Goal: Communication & Community: Participate in discussion

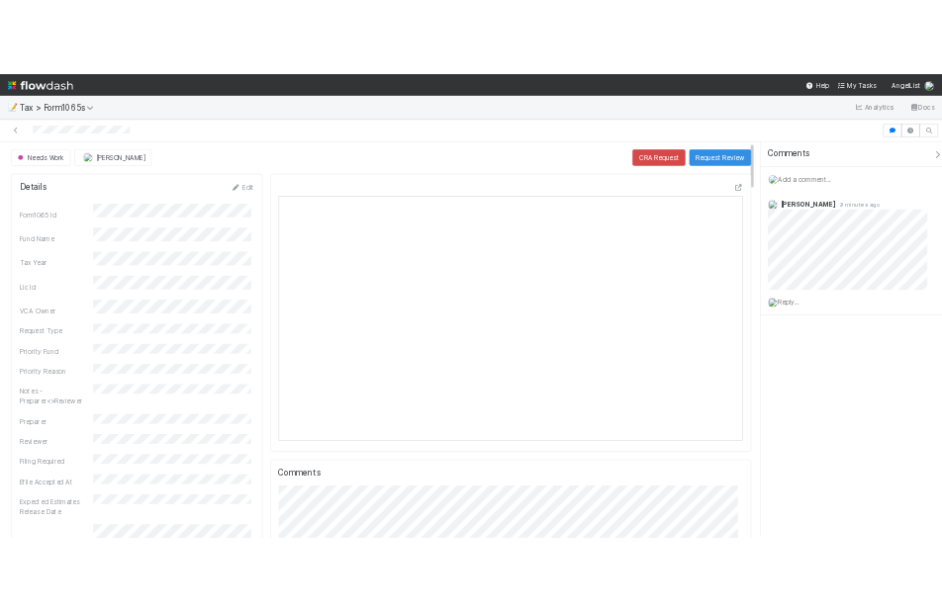
scroll to position [387, 911]
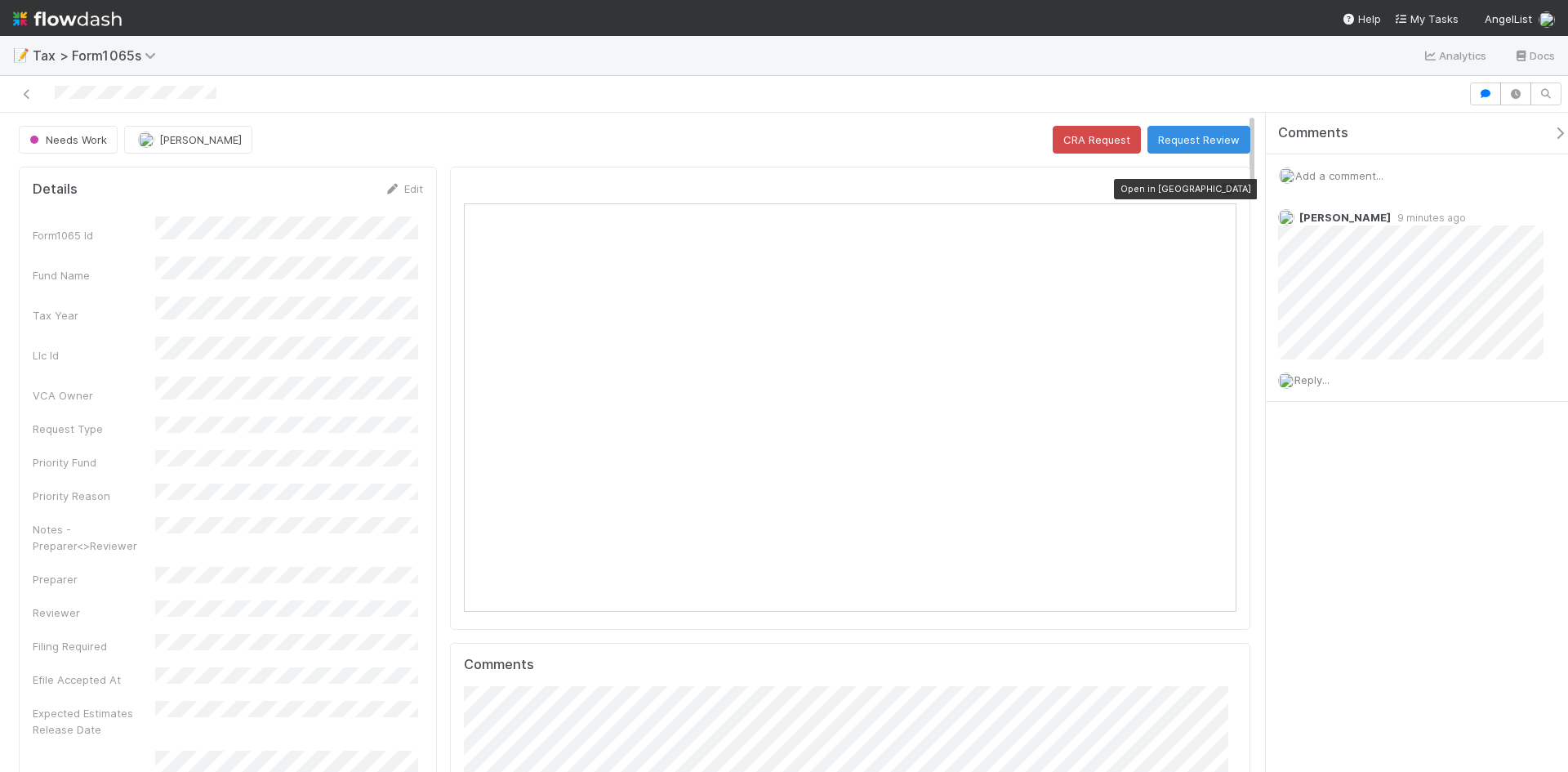
click at [1220, 187] on icon at bounding box center [1229, 189] width 17 height 11
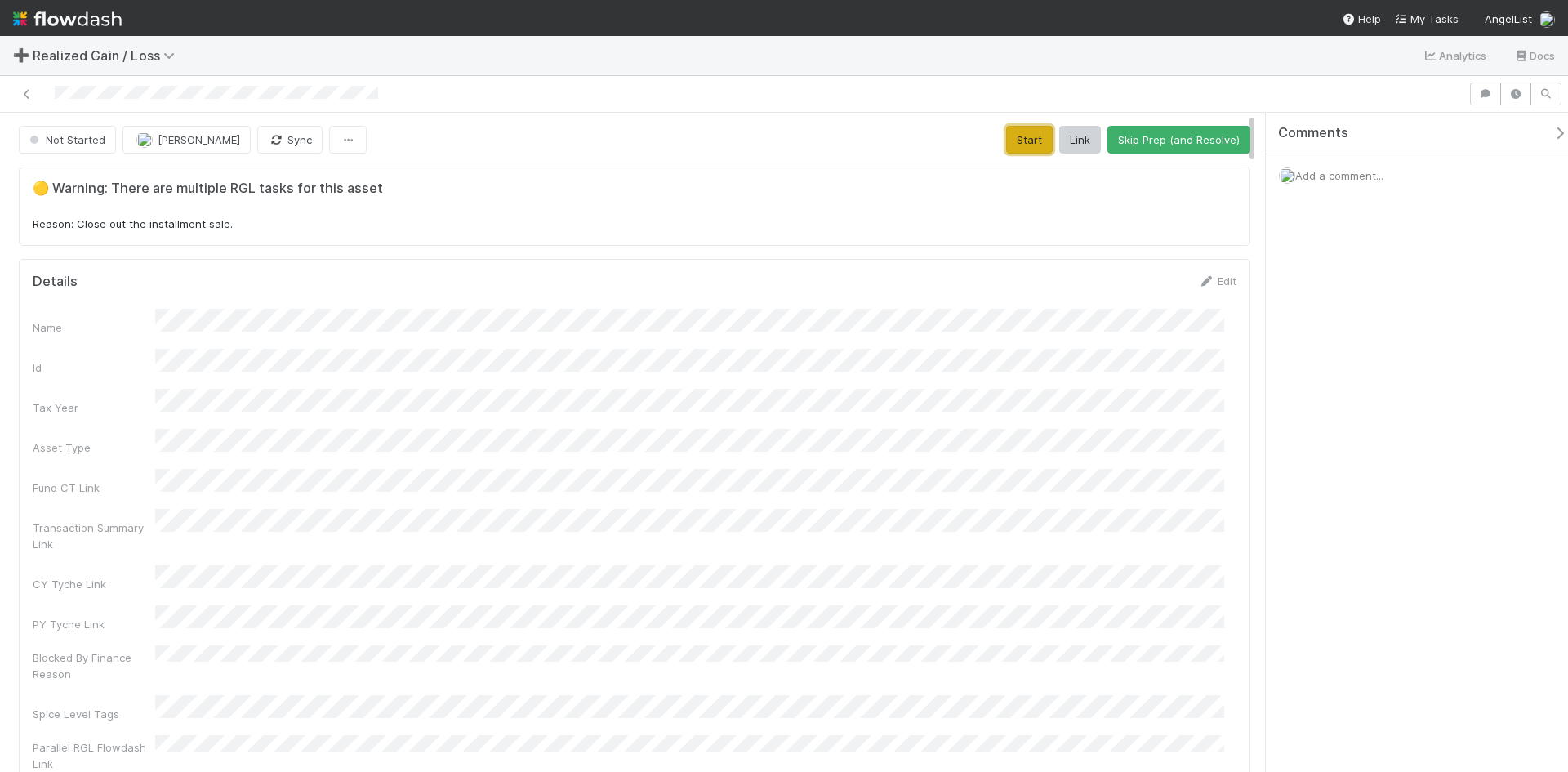
click at [1030, 145] on button "Start" at bounding box center [1030, 140] width 46 height 28
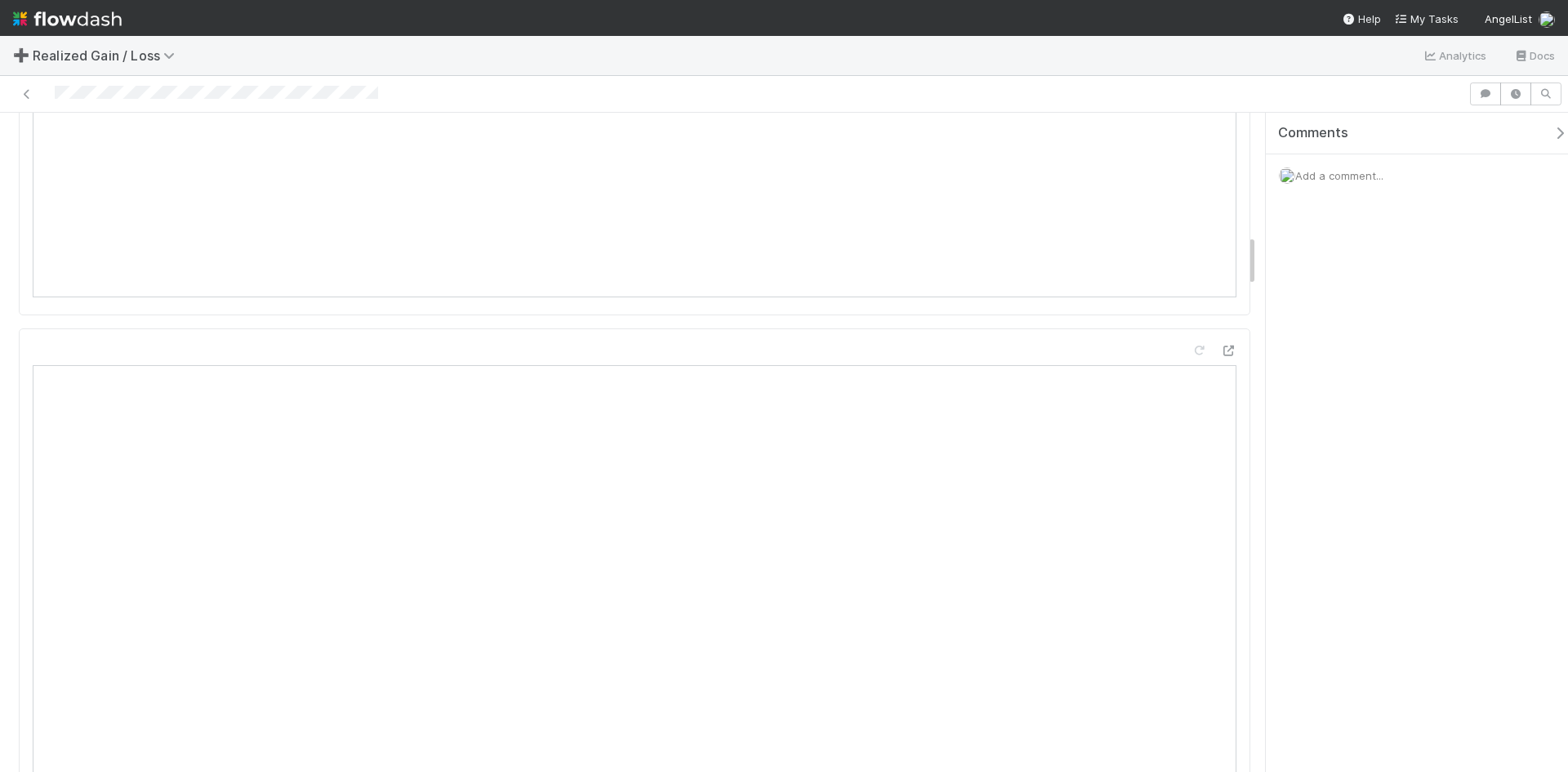
scroll to position [1551, 0]
click at [1319, 181] on span "Add a comment..." at bounding box center [1339, 176] width 88 height 13
click at [1366, 464] on button "Add Comment" at bounding box center [1339, 470] width 95 height 28
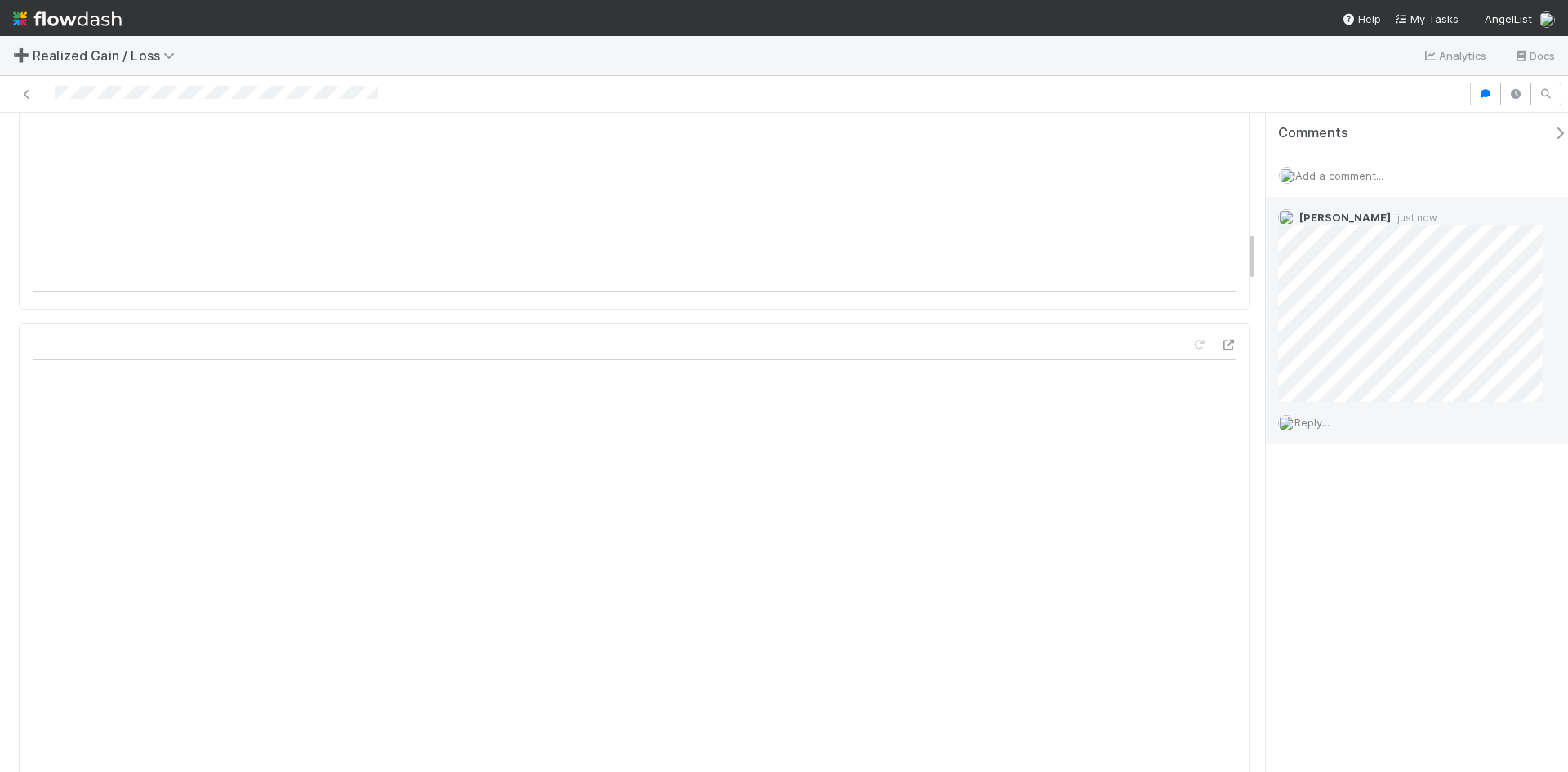
click at [1324, 417] on span "Reply..." at bounding box center [1312, 422] width 36 height 13
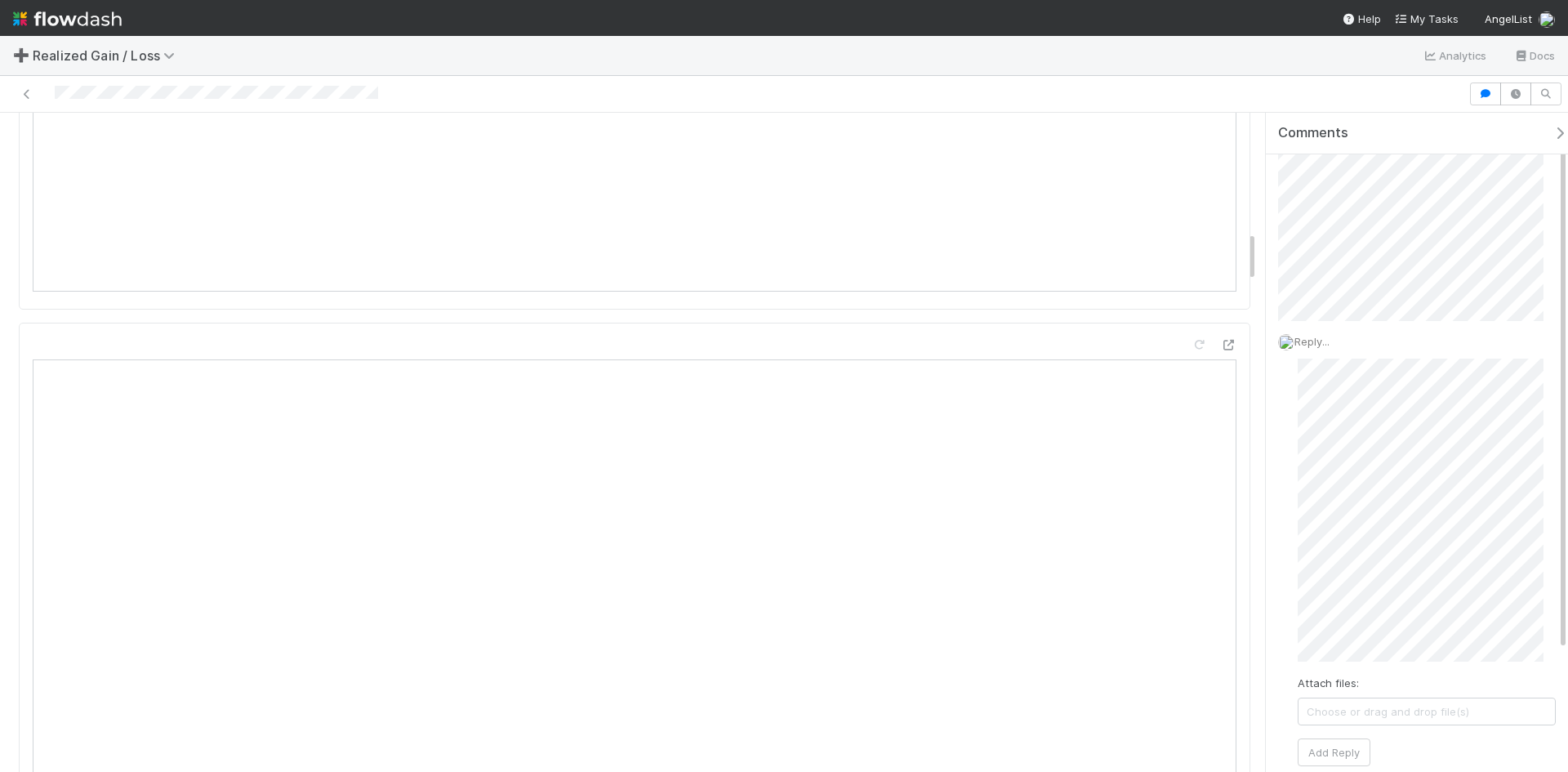
scroll to position [170, 0]
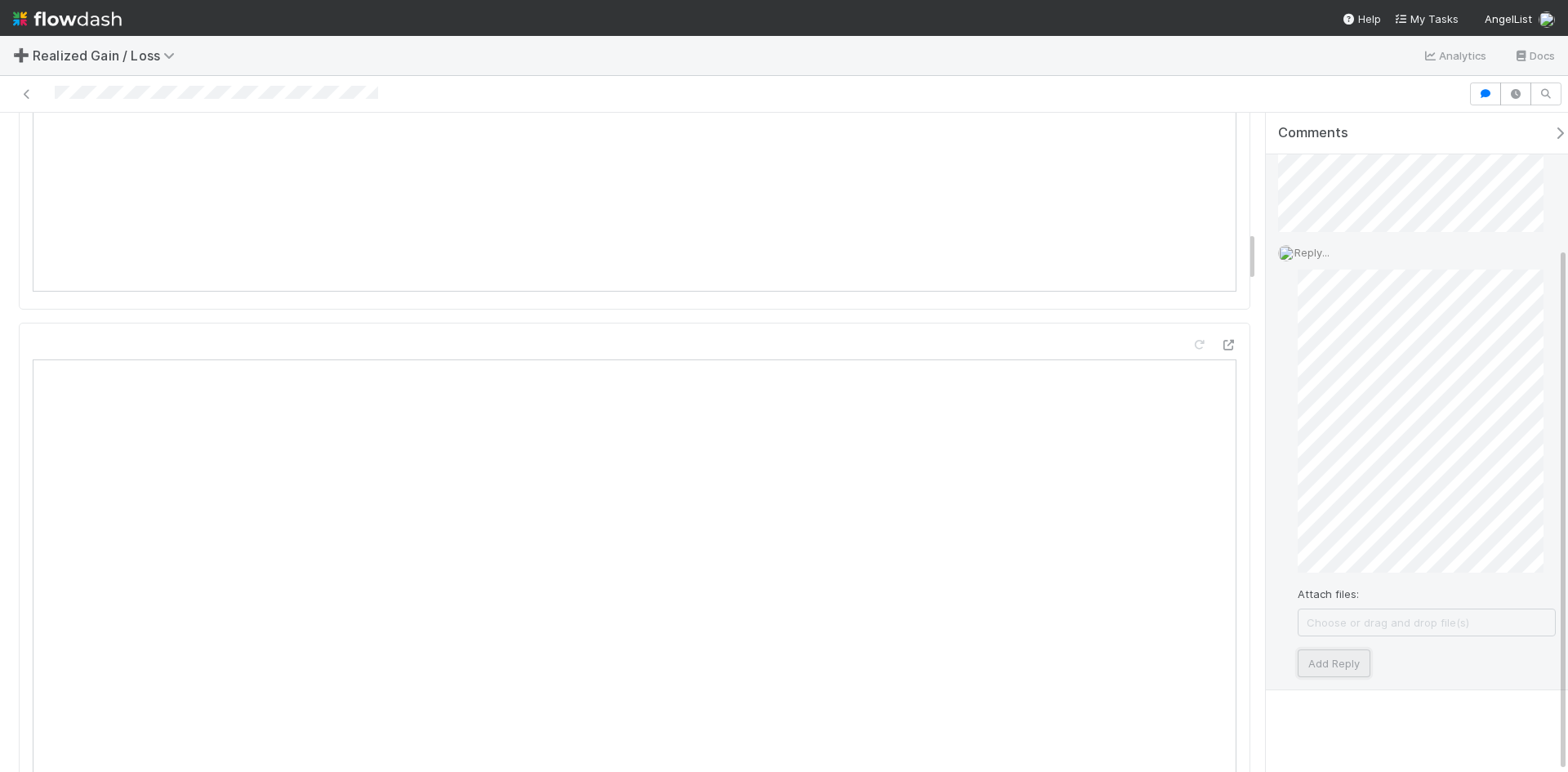
click at [1349, 662] on button "Add Reply" at bounding box center [1334, 663] width 73 height 28
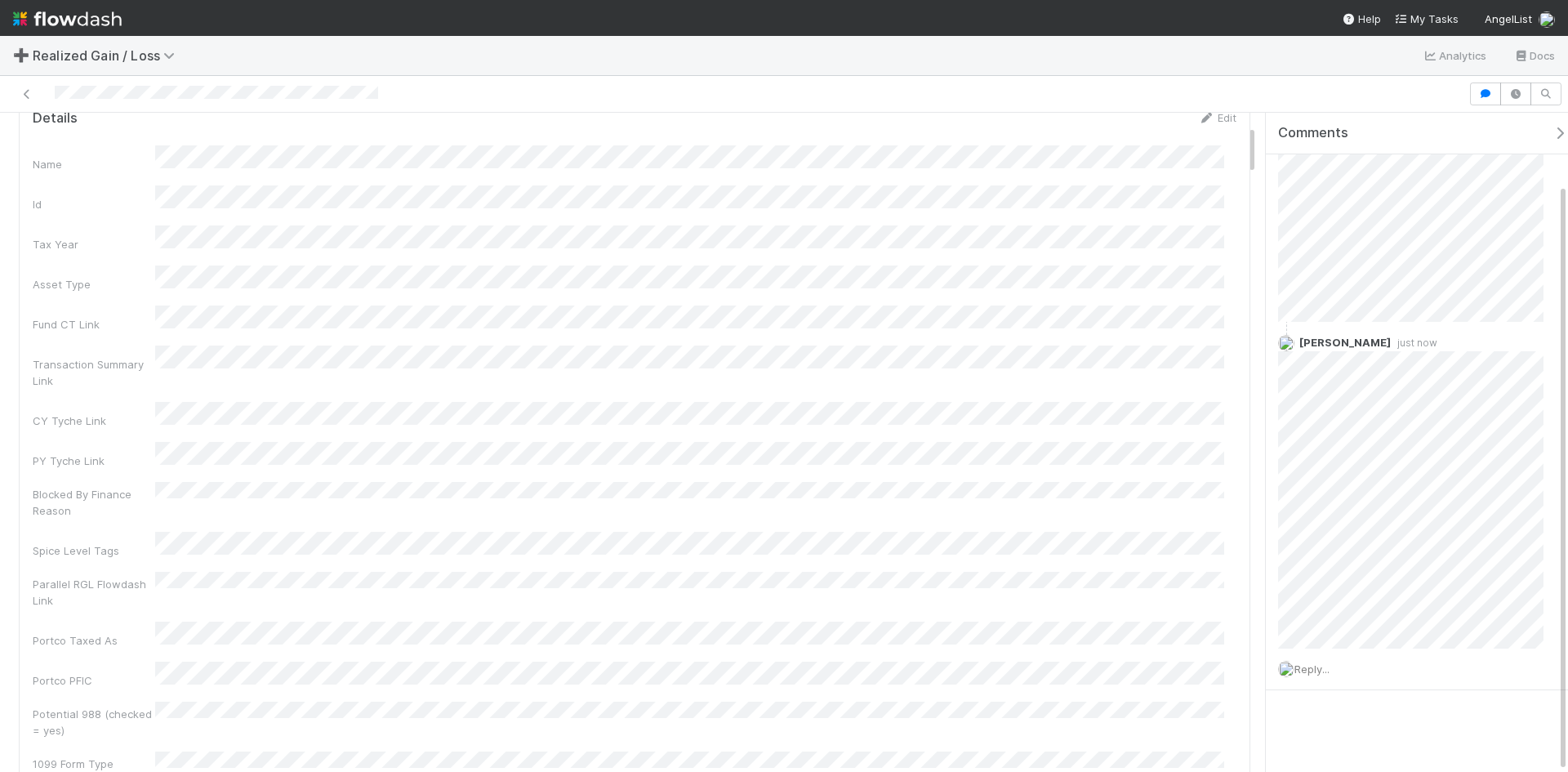
scroll to position [0, 0]
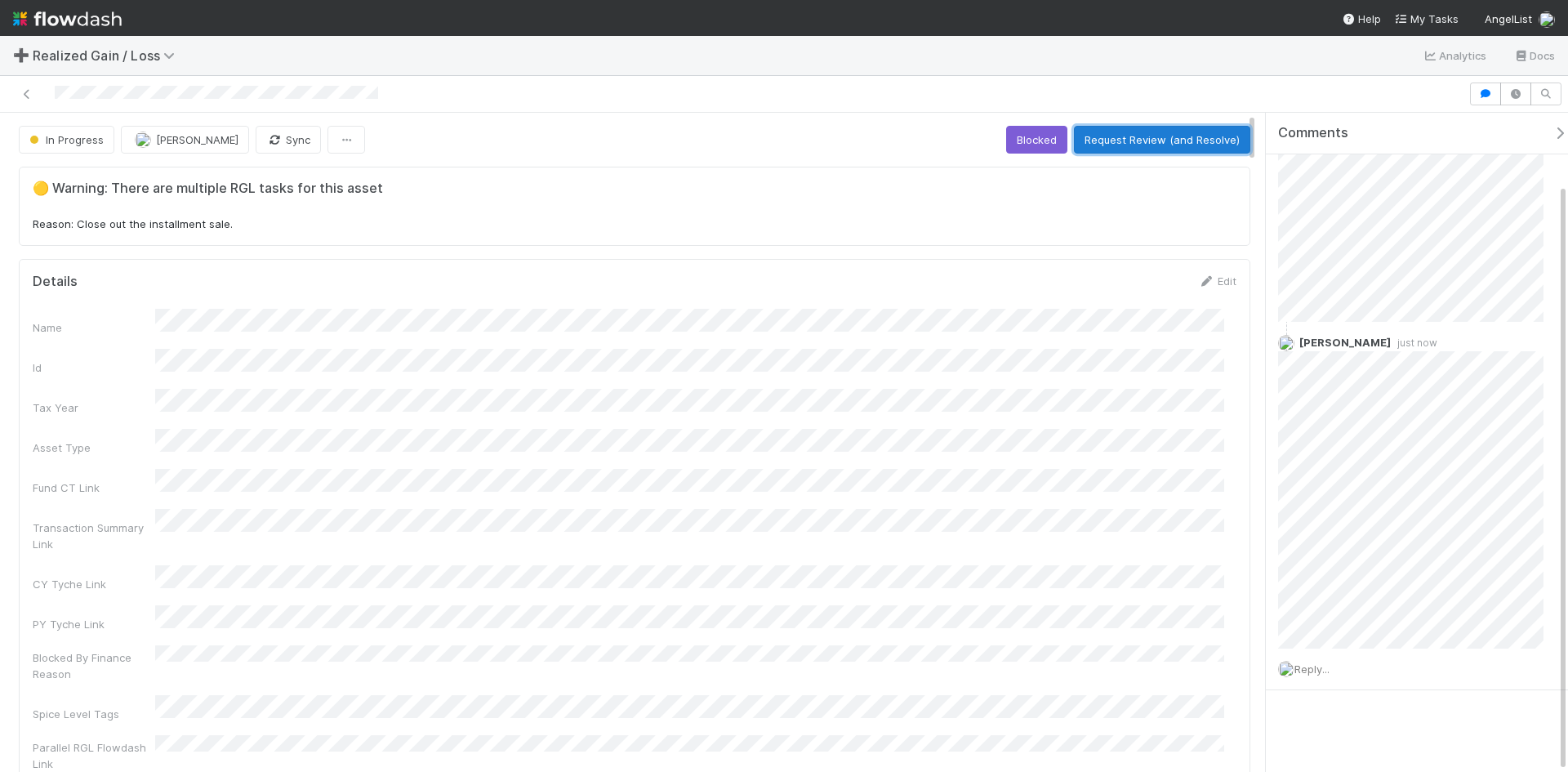
click at [1112, 141] on button "Request Review (and Resolve)" at bounding box center [1163, 140] width 177 height 28
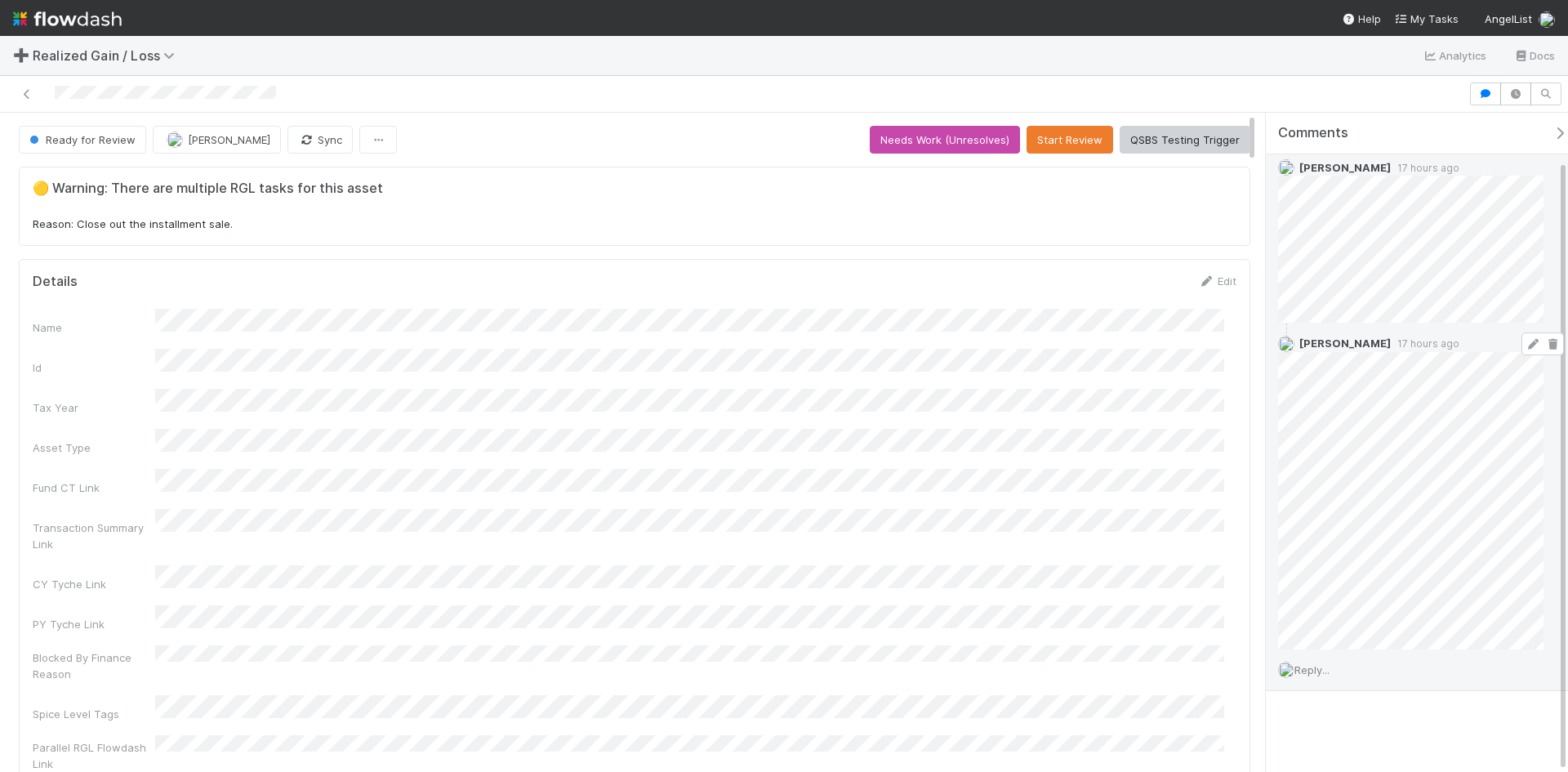
scroll to position [50, 0]
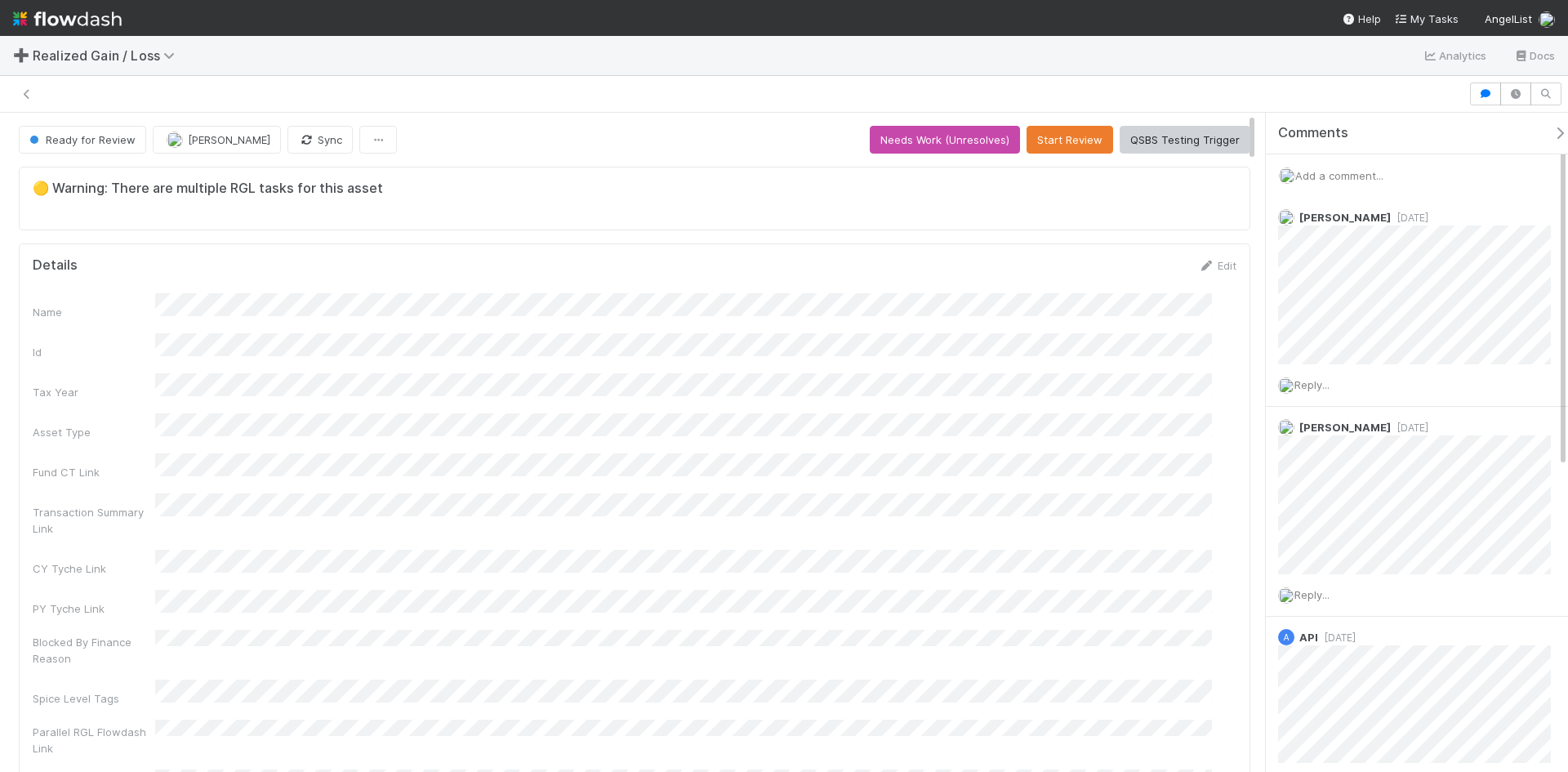
scroll to position [320, 1167]
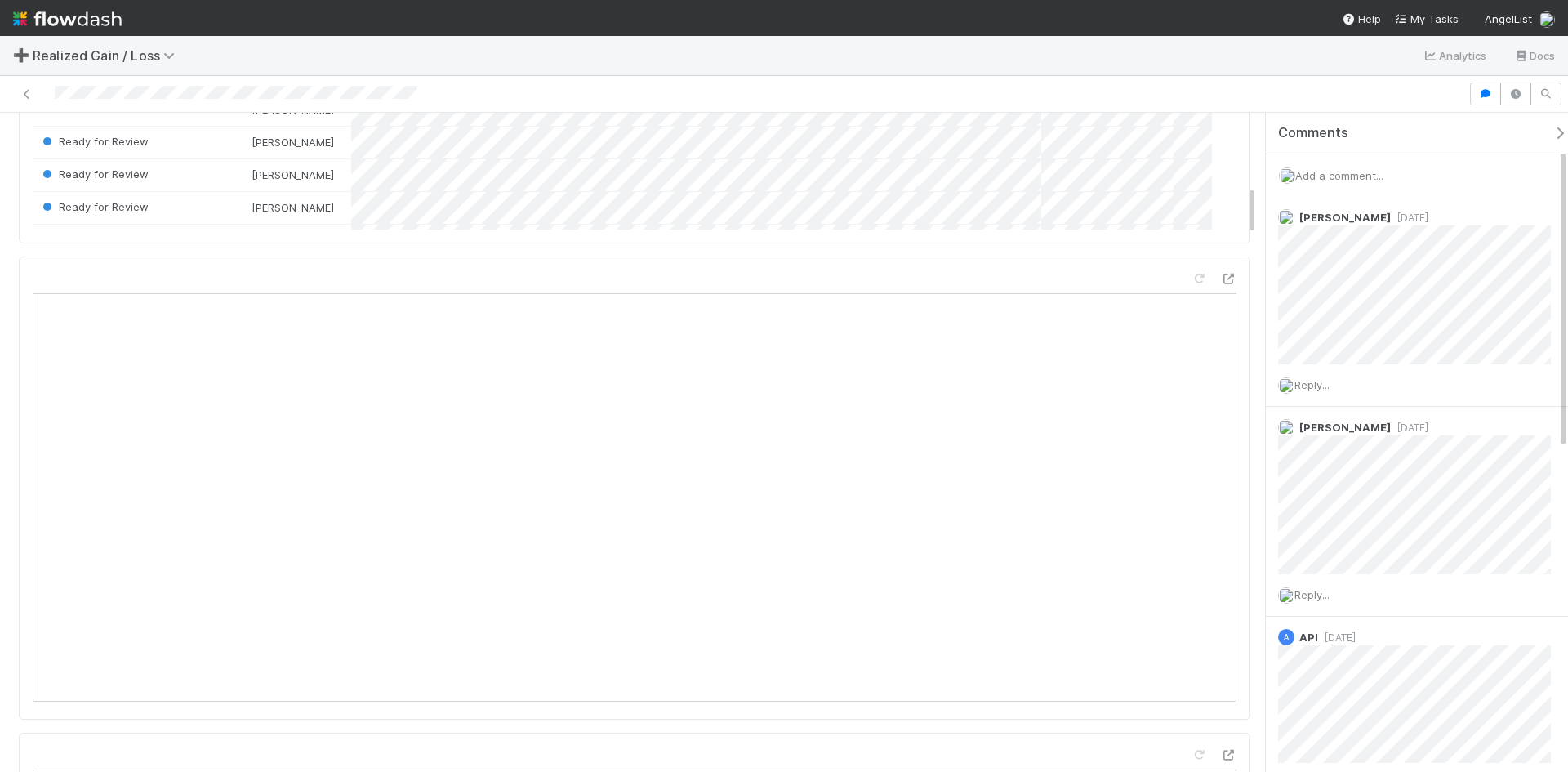
scroll to position [529, 0]
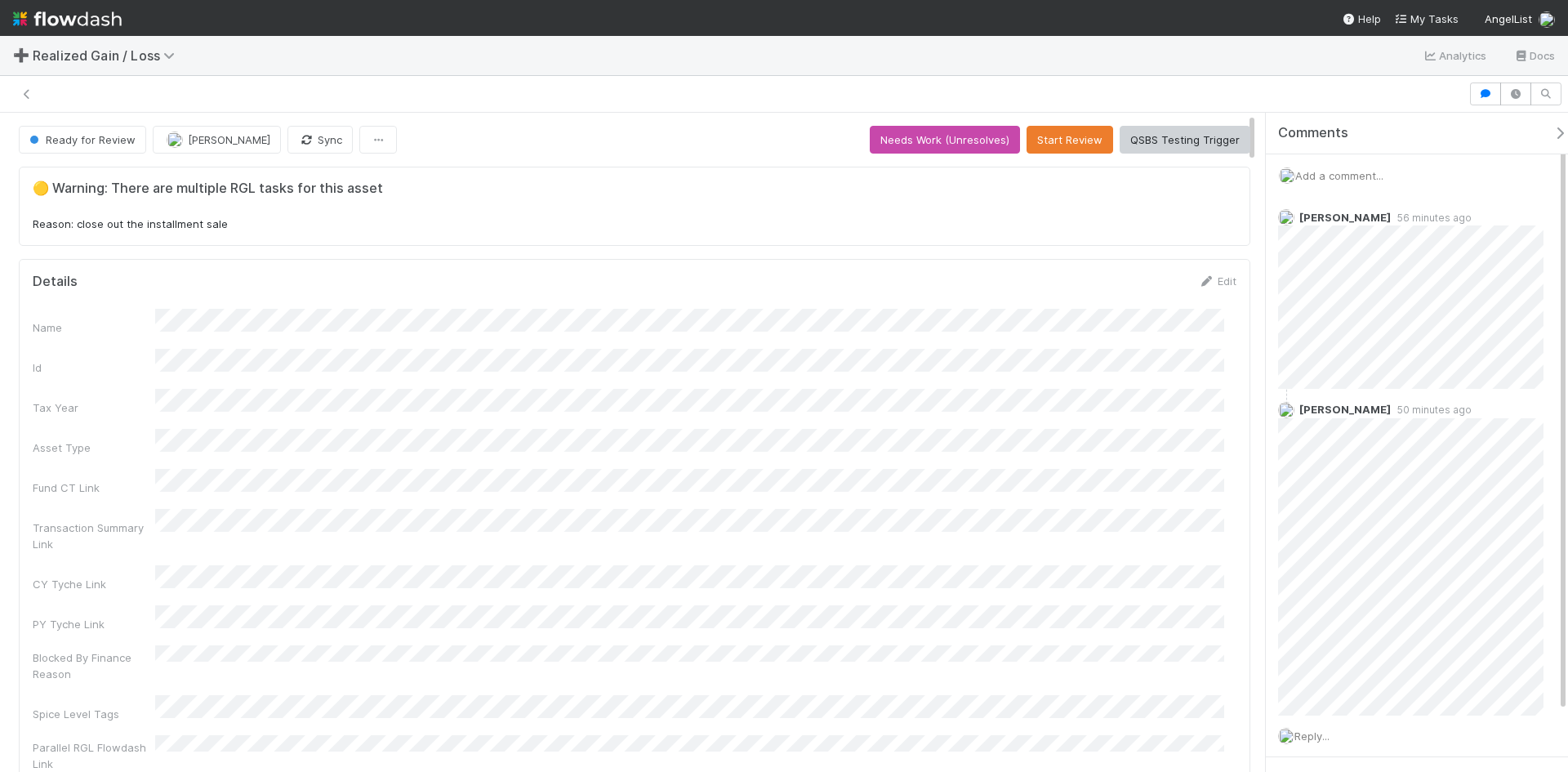
scroll to position [320, 1179]
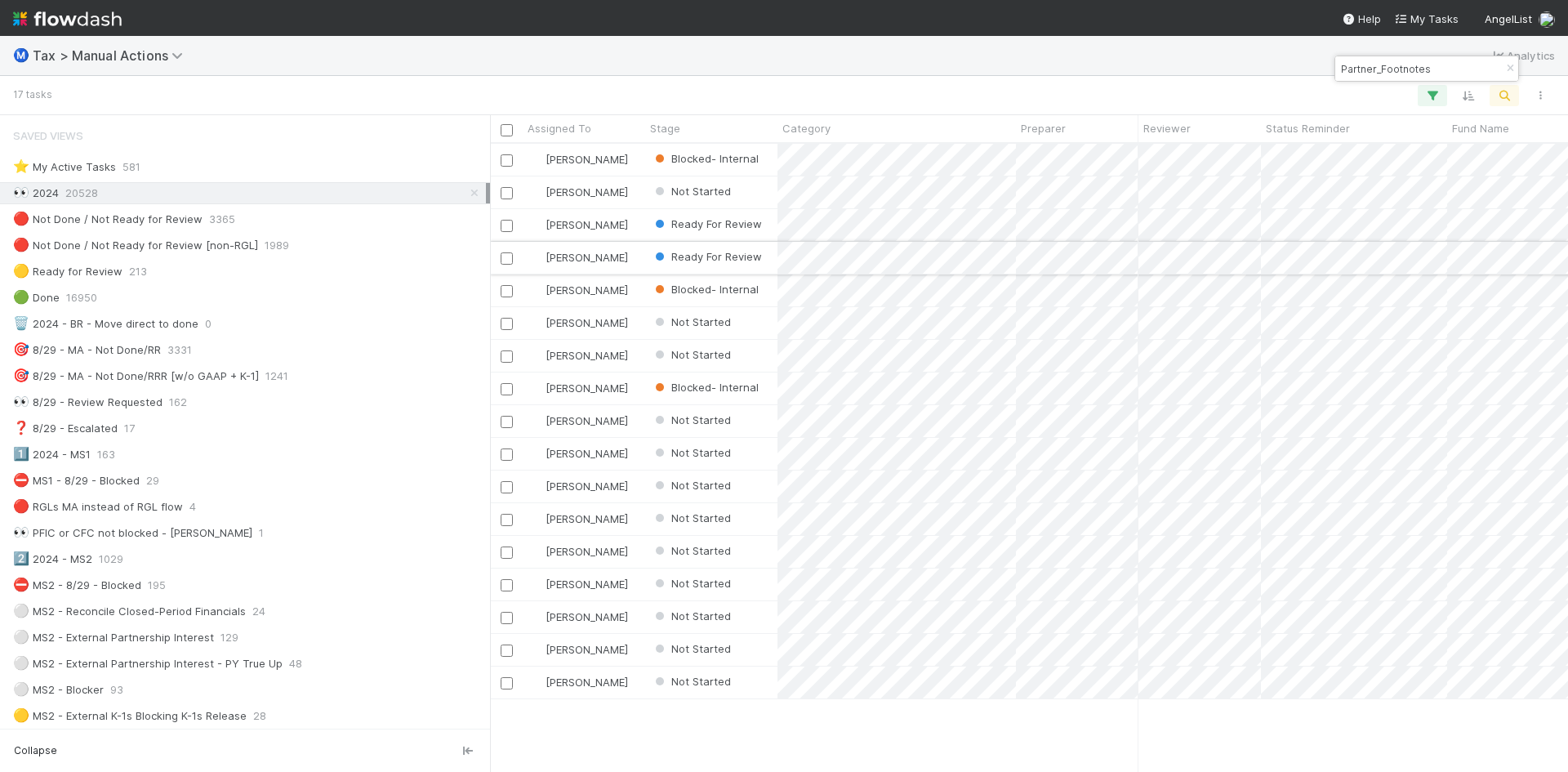
scroll to position [616, 1066]
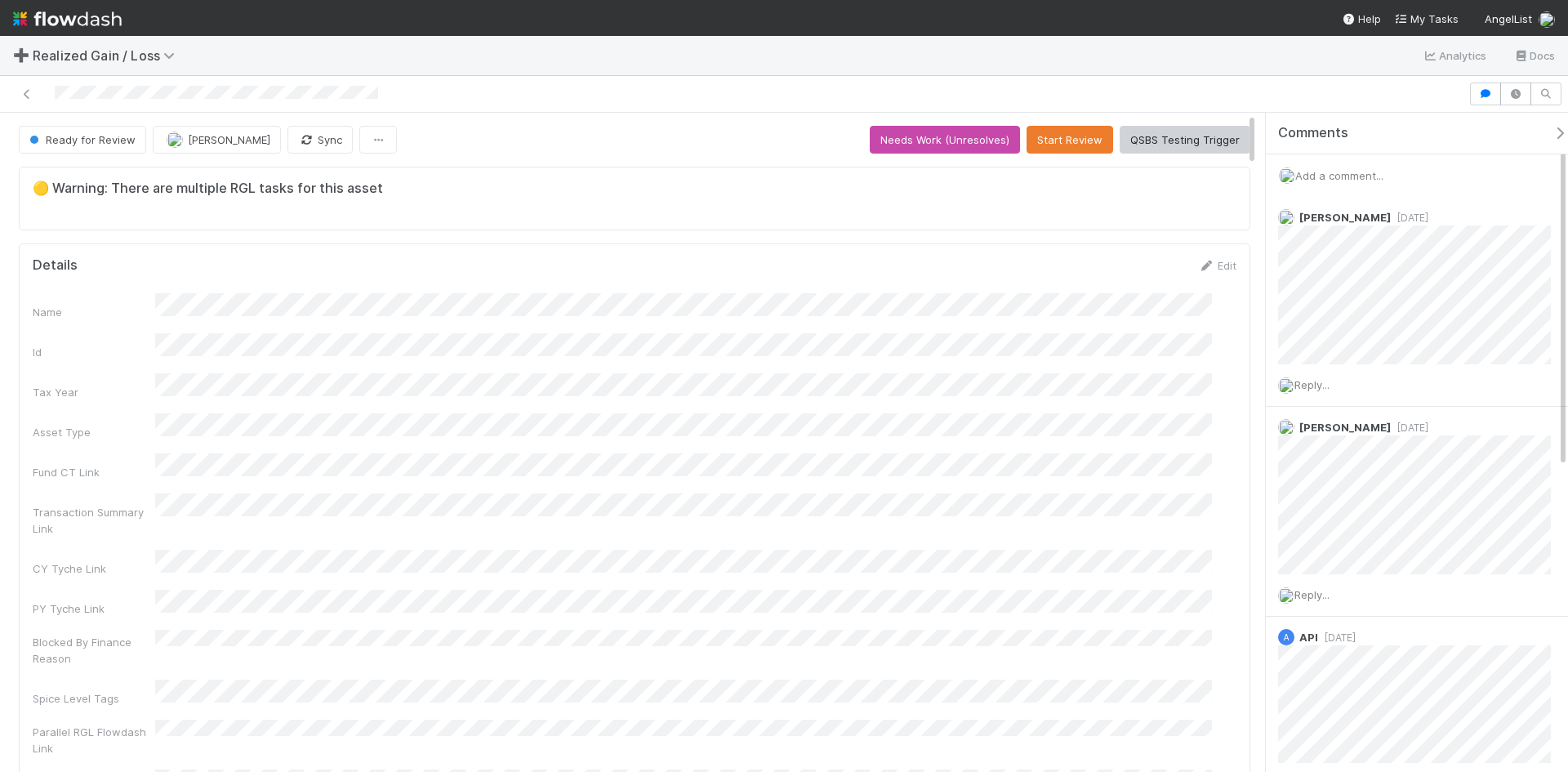
scroll to position [320, 1167]
